Goal: Task Accomplishment & Management: Manage account settings

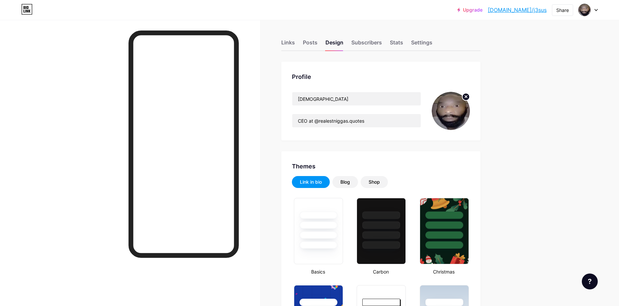
type input "#000000"
click at [469, 94] on circle at bounding box center [465, 96] width 7 height 7
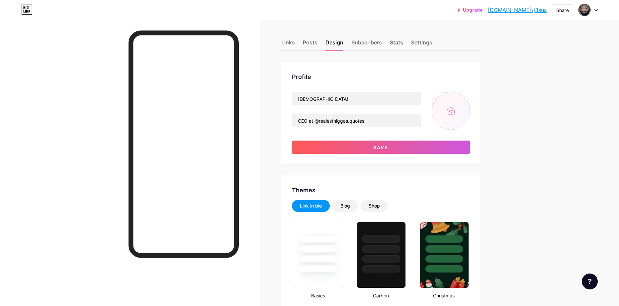
click at [450, 109] on input "file" at bounding box center [450, 111] width 38 height 38
type input "C:\fakepath\Screenshot [DATE] 140116.png"
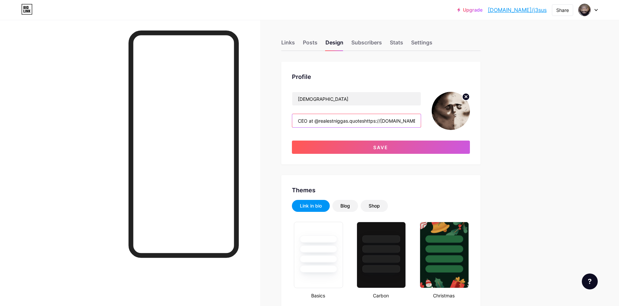
type input "CEO at @realestniggas.quoteshttps://[DOMAIN_NAME]/uploads/profile_pictures/2025…"
click at [469, 97] on circle at bounding box center [465, 96] width 7 height 7
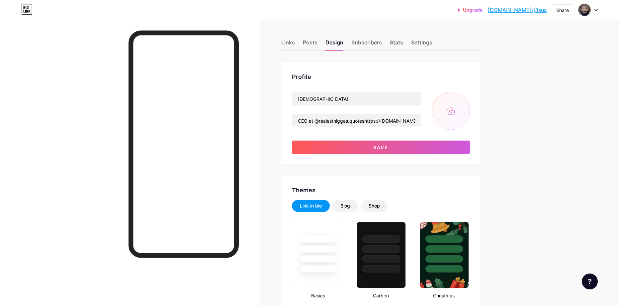
click at [454, 109] on input "file" at bounding box center [450, 111] width 38 height 38
type input "C:\fakepath\8cee6a59ca2d8349090f3a50da67d8da.jpg"
click at [437, 113] on img at bounding box center [450, 111] width 38 height 38
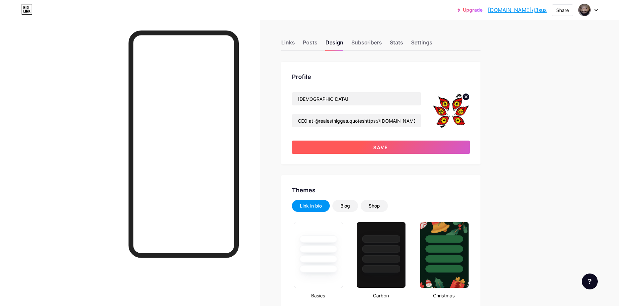
click at [409, 149] on button "Save" at bounding box center [381, 147] width 178 height 13
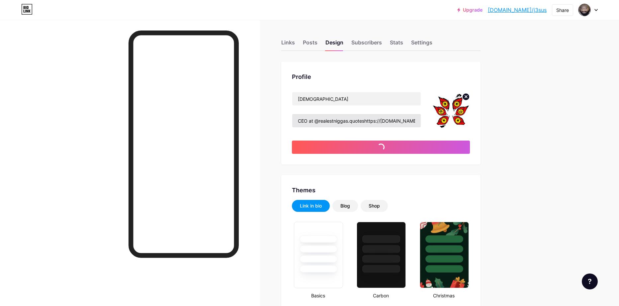
type input "#000000"
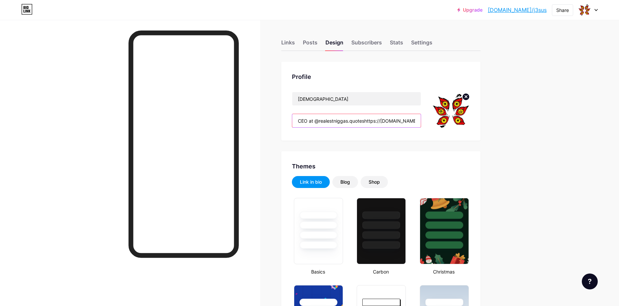
click at [387, 121] on input "CEO at @realestniggas.quoteshttps://[DOMAIN_NAME]/uploads/profile_pictures/2025…" at bounding box center [356, 120] width 128 height 13
drag, startPoint x: 380, startPoint y: 121, endPoint x: 427, endPoint y: 123, distance: 46.5
click at [427, 123] on div "[DEMOGRAPHIC_DATA] CEO at @realestniggas.quoteshttps://[DOMAIN_NAME]/uploads/pr…" at bounding box center [381, 111] width 178 height 38
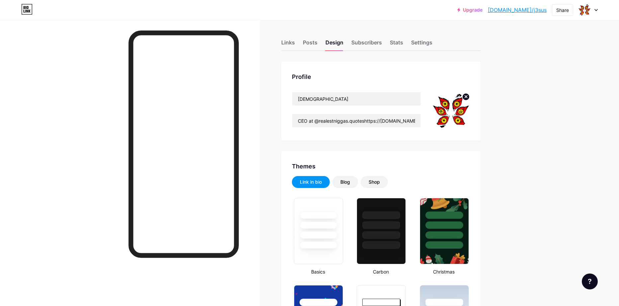
drag, startPoint x: 366, startPoint y: 120, endPoint x: 463, endPoint y: 134, distance: 97.8
click at [463, 134] on div "Profile [DEMOGRAPHIC_DATA] CEO at @realestniggas.quoteshttps://[DOMAIN_NAME]/up…" at bounding box center [380, 101] width 199 height 79
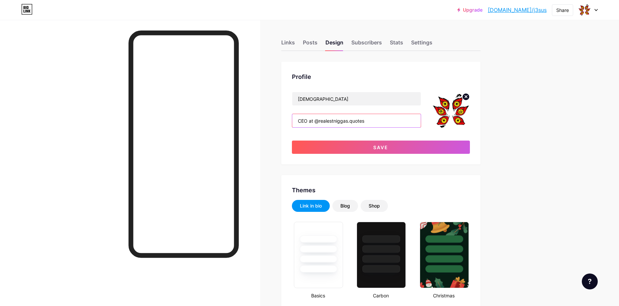
type input "CEO at @realestniggas.quotes"
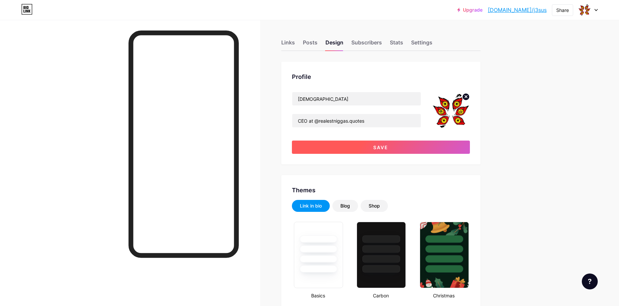
click at [388, 151] on button "Save" at bounding box center [381, 147] width 178 height 13
type input "#000000"
